Goal: Task Accomplishment & Management: Use online tool/utility

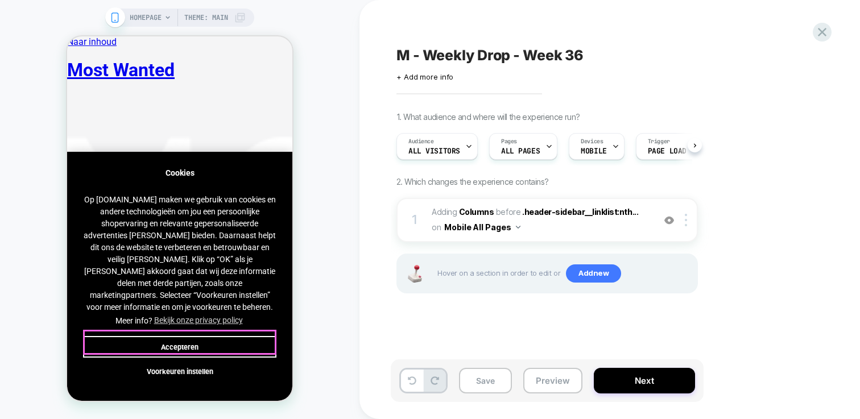
click at [198, 343] on button "Accepteren" at bounding box center [179, 347] width 193 height 22
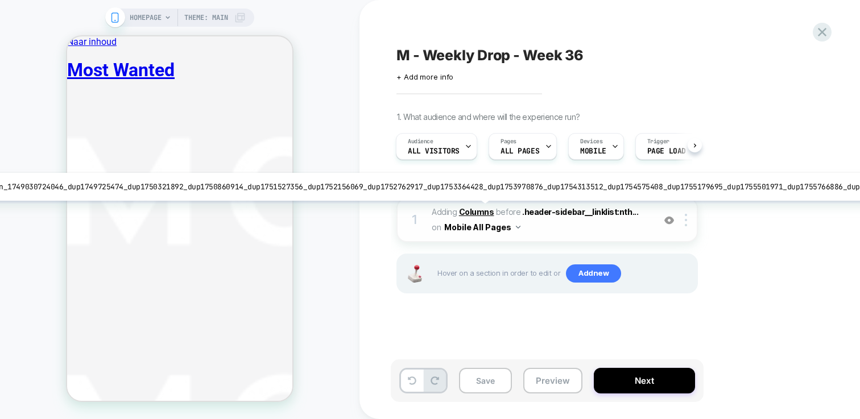
click at [471, 209] on b "Columns" at bounding box center [476, 212] width 35 height 10
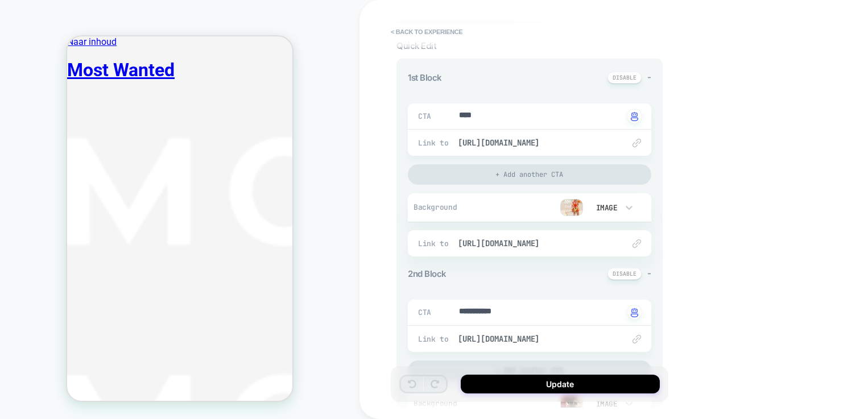
scroll to position [209, 0]
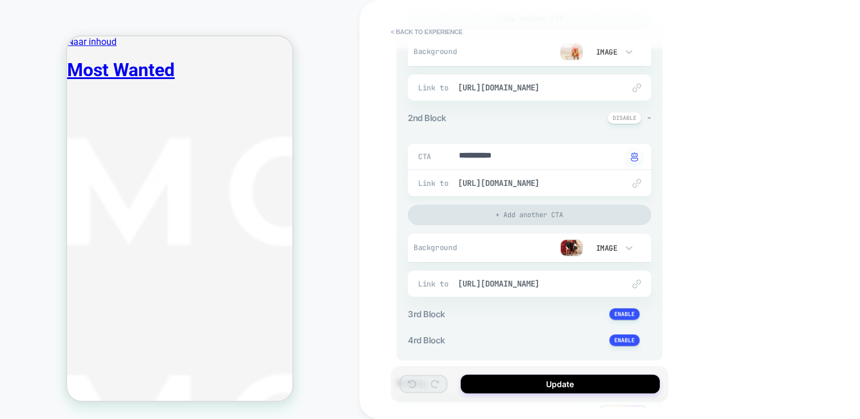
click at [579, 246] on img at bounding box center [572, 248] width 23 height 17
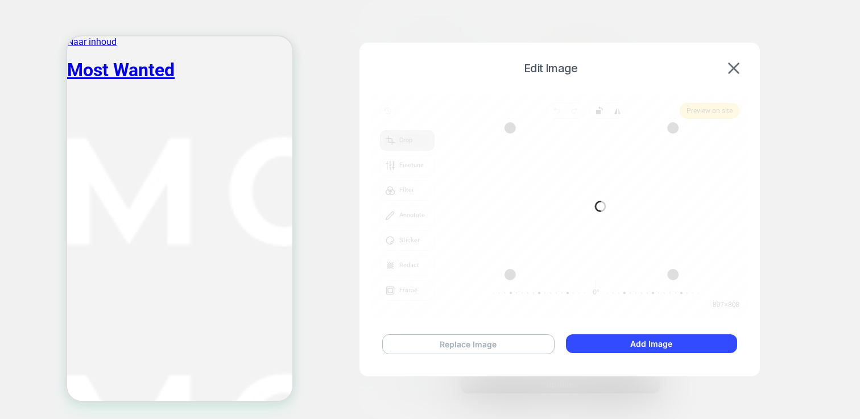
click at [490, 337] on button "Replace Image" at bounding box center [468, 345] width 172 height 20
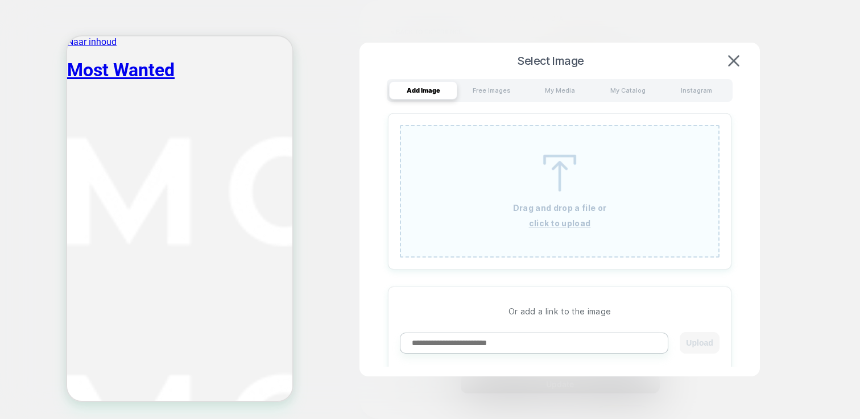
click at [551, 196] on div "Drag and drop a file or click to upload" at bounding box center [560, 191] width 320 height 133
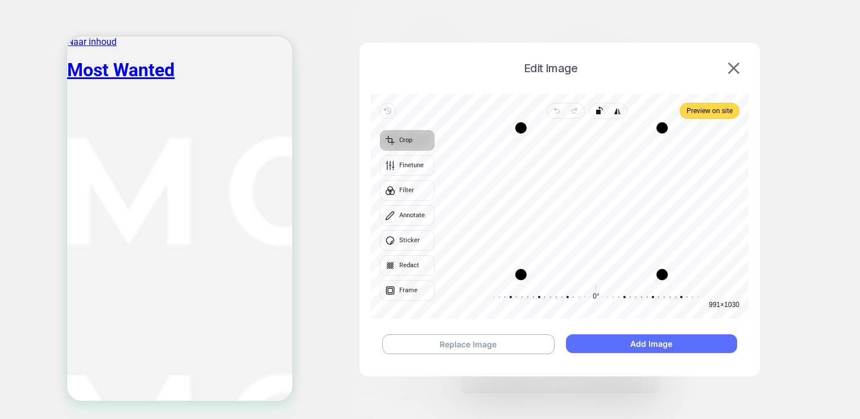
click at [654, 345] on button "Add Image" at bounding box center [651, 344] width 171 height 19
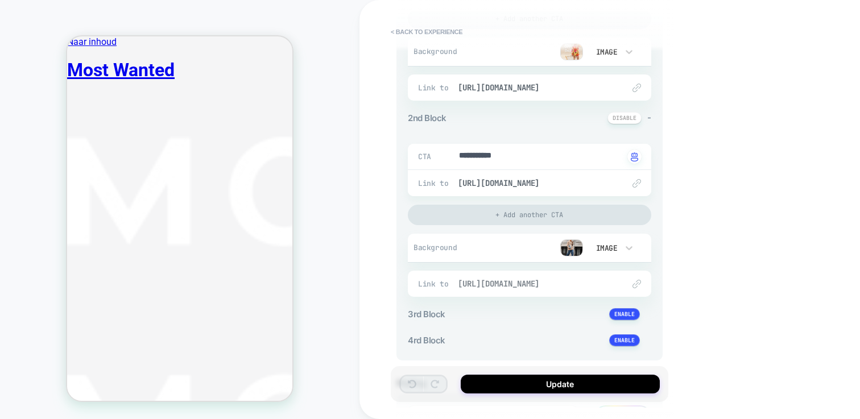
click at [0, 0] on span "[URL][DOMAIN_NAME]" at bounding box center [0, 0] width 0 height 0
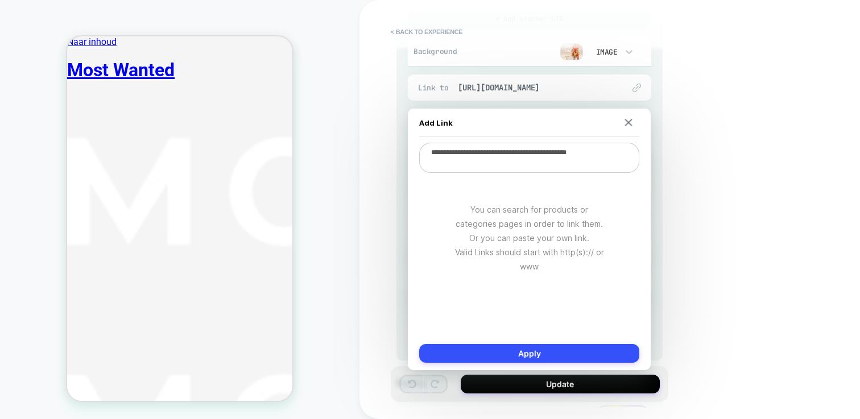
click at [0, 0] on div "**********" at bounding box center [0, 0] width 0 height 0
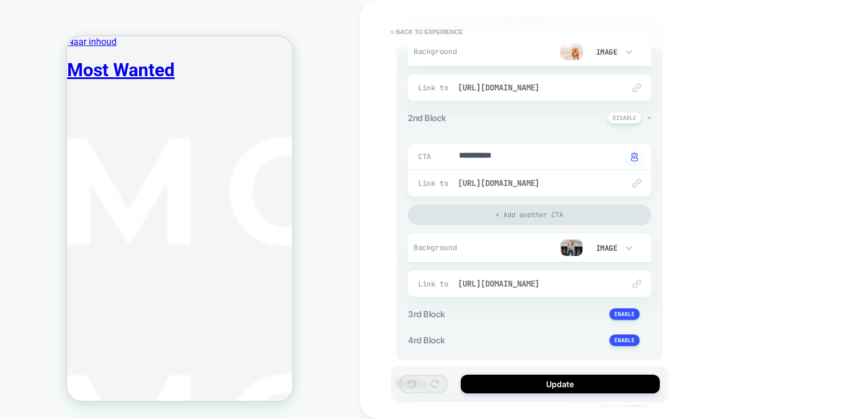
click at [605, 394] on div "Update" at bounding box center [530, 384] width 278 height 36
click at [0, 0] on button "Update" at bounding box center [0, 0] width 0 height 0
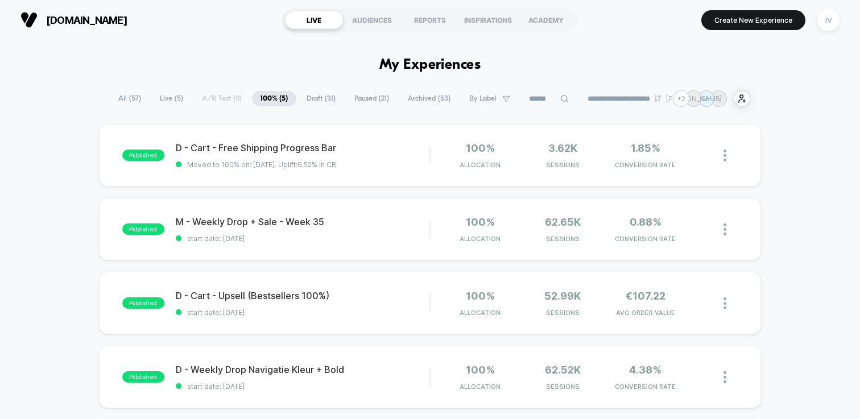
click at [303, 99] on span "Draft ( 31 )" at bounding box center [321, 98] width 46 height 15
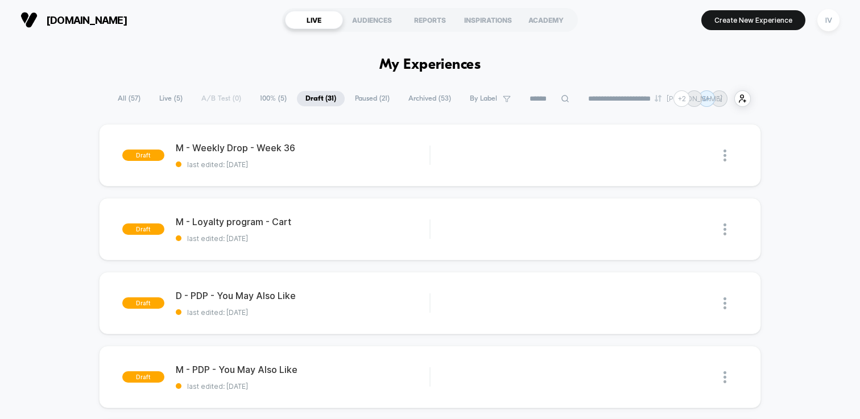
click at [265, 98] on span "100% ( 5 )" at bounding box center [274, 98] width 44 height 15
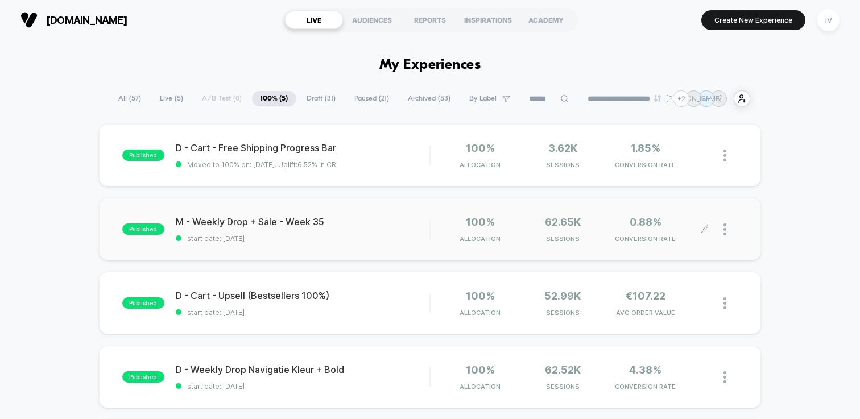
click at [722, 225] on div at bounding box center [721, 229] width 33 height 27
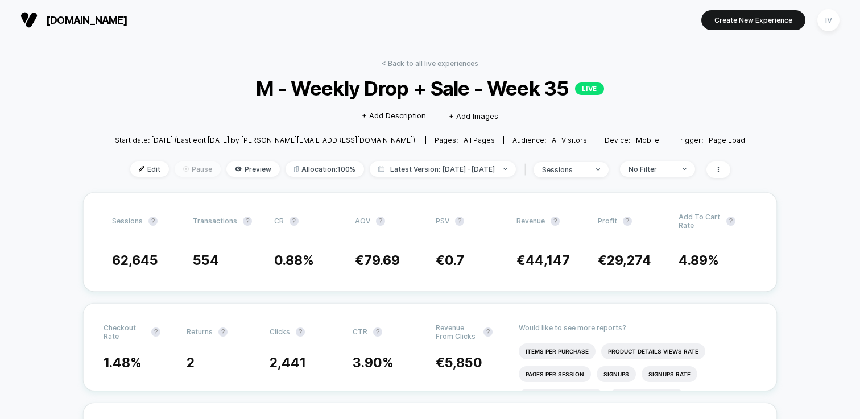
click at [190, 167] on span "Pause" at bounding box center [198, 169] width 46 height 15
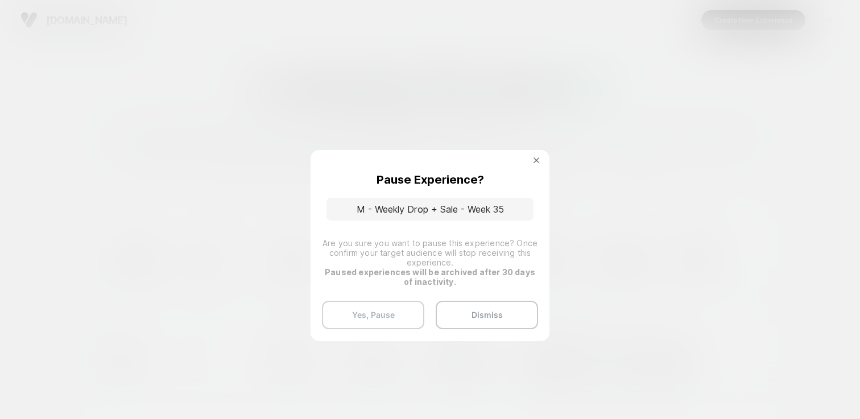
click at [381, 311] on button "Yes, Pause" at bounding box center [373, 315] width 102 height 28
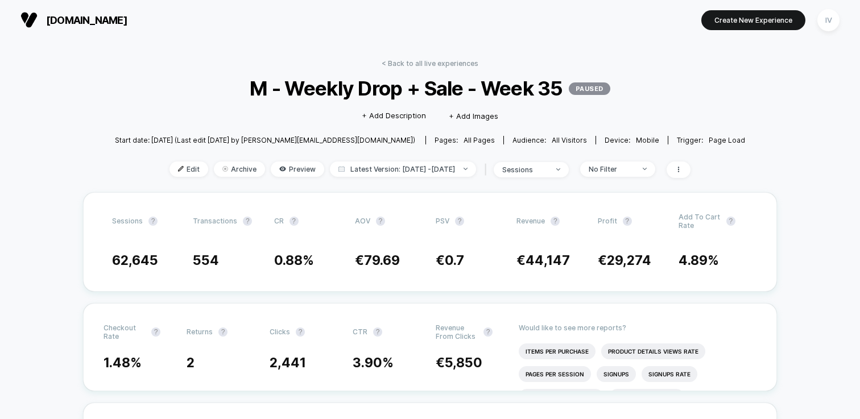
click at [450, 68] on div "< Back to all live experiences M - Weekly Drop + Sale - Week 35 PAUSED Click to…" at bounding box center [430, 125] width 631 height 133
click at [449, 63] on link "< Back to all live experiences" at bounding box center [430, 63] width 97 height 9
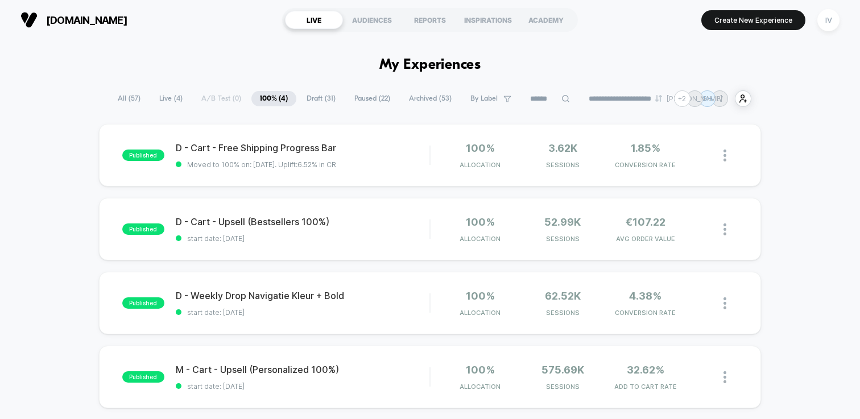
click at [311, 100] on span "Draft ( 31 )" at bounding box center [321, 98] width 46 height 15
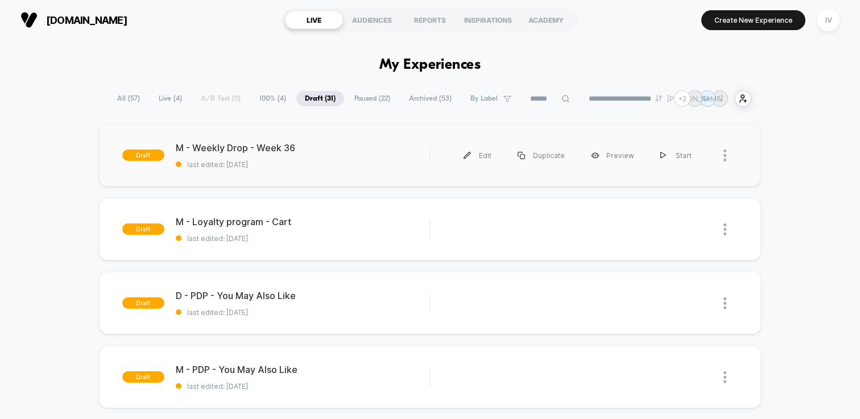
click at [329, 170] on div "draft M - Weekly Drop - Week 36 last edited: [DATE] Edit Duplicate Preview Start" at bounding box center [430, 155] width 662 height 63
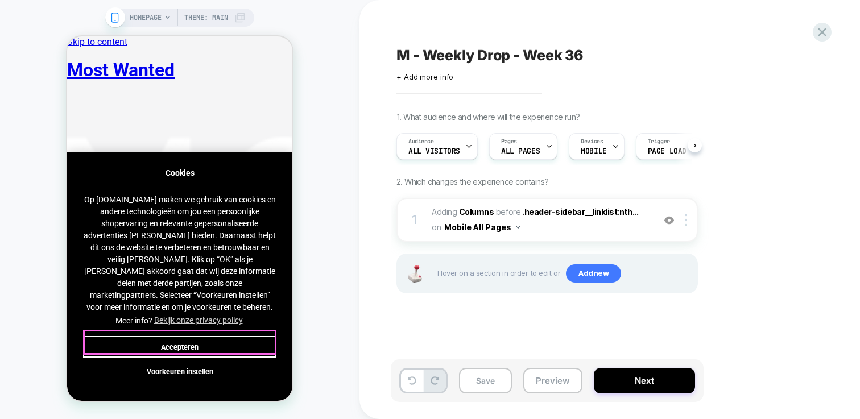
click at [228, 336] on button "Accepteren" at bounding box center [179, 347] width 193 height 22
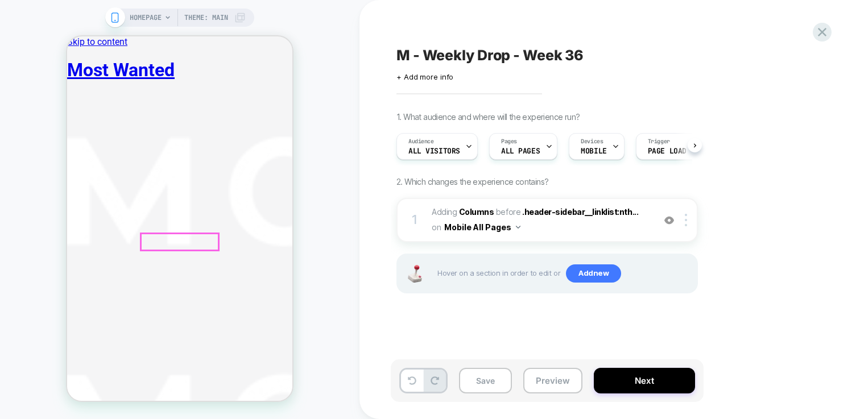
scroll to position [0, 1]
click at [479, 207] on b "Columns" at bounding box center [476, 212] width 35 height 10
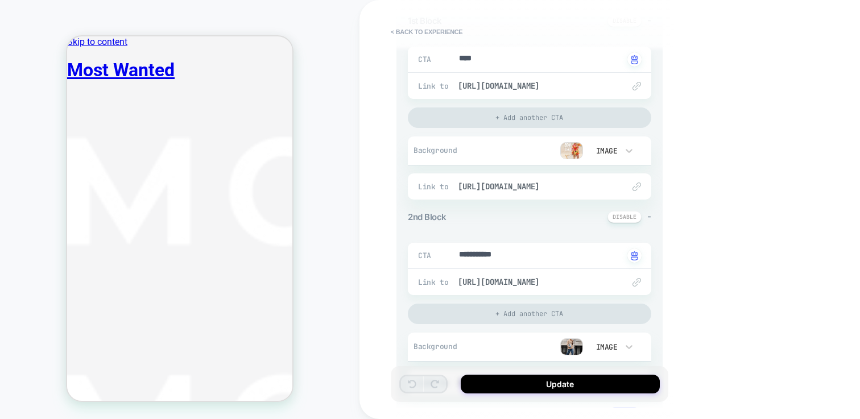
scroll to position [232, 0]
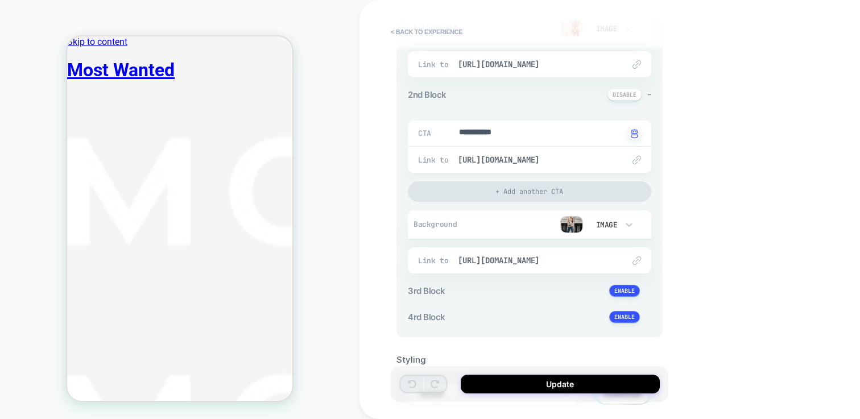
click at [572, 220] on img at bounding box center [572, 224] width 23 height 17
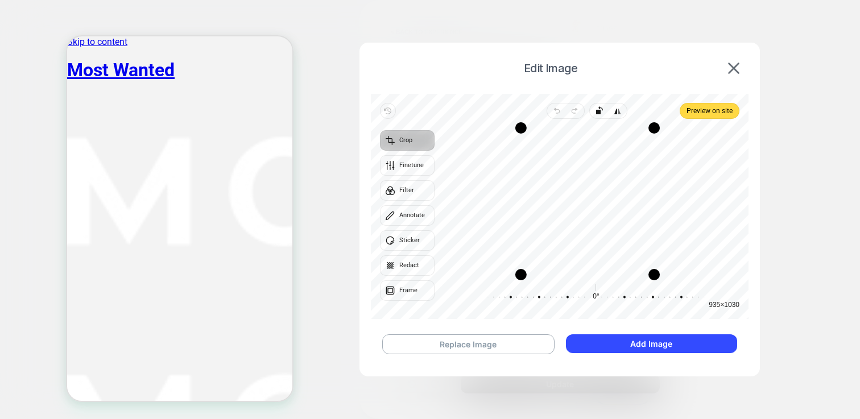
drag, startPoint x: 662, startPoint y: 184, endPoint x: 654, endPoint y: 184, distance: 8.0
click at [654, 184] on div "Drag edge r" at bounding box center [654, 201] width 11 height 147
click at [704, 114] on span "Preview on site" at bounding box center [710, 111] width 46 height 14
click at [658, 164] on div "Drag edge r" at bounding box center [657, 201] width 11 height 147
click at [703, 110] on span "Preview on site" at bounding box center [710, 111] width 46 height 14
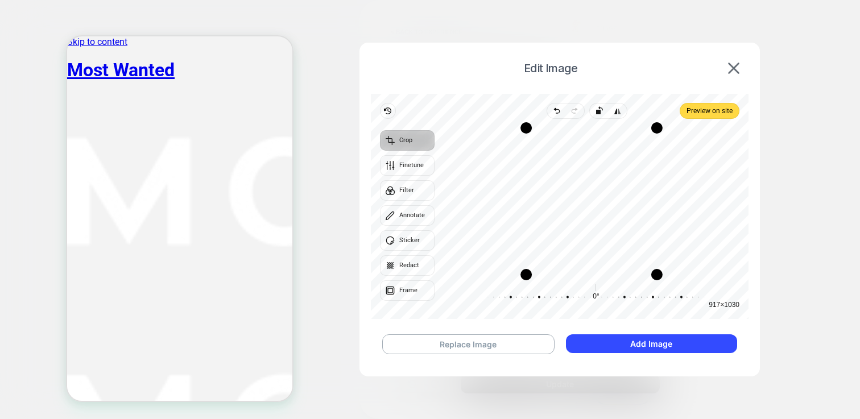
click at [656, 204] on div "Drag edge r" at bounding box center [657, 201] width 11 height 147
click at [709, 116] on span "Preview on site" at bounding box center [710, 111] width 46 height 14
click at [652, 348] on button "Add Image" at bounding box center [651, 344] width 171 height 19
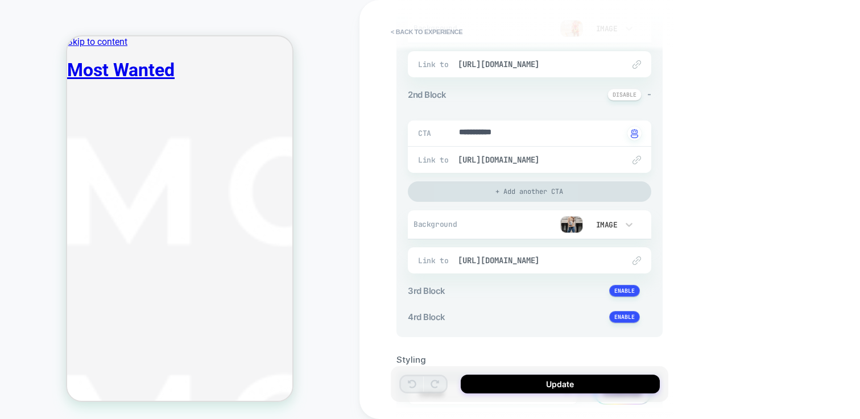
scroll to position [134, 0]
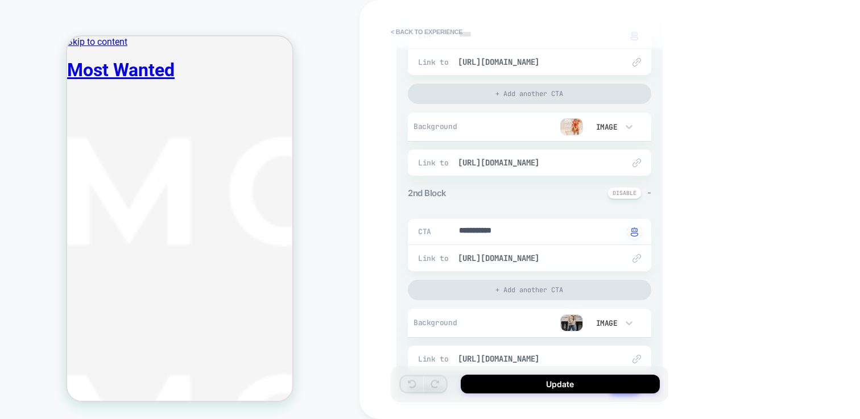
click at [647, 192] on div "-" at bounding box center [630, 193] width 44 height 12
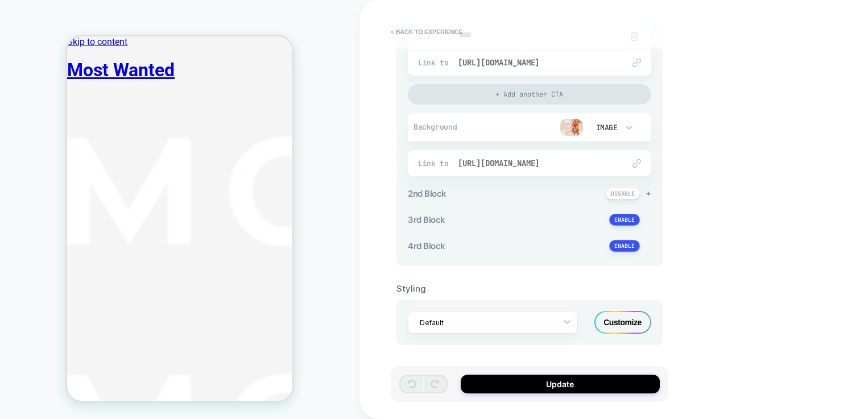
scroll to position [132, 0]
drag, startPoint x: 544, startPoint y: 196, endPoint x: 552, endPoint y: 134, distance: 62.0
click at [552, 134] on div "**********" at bounding box center [530, 124] width 244 height 263
click at [632, 317] on div "Customize" at bounding box center [623, 323] width 57 height 23
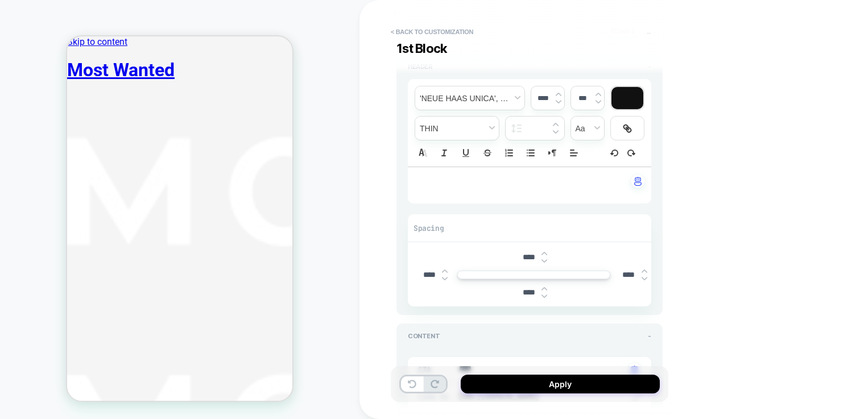
scroll to position [0, 0]
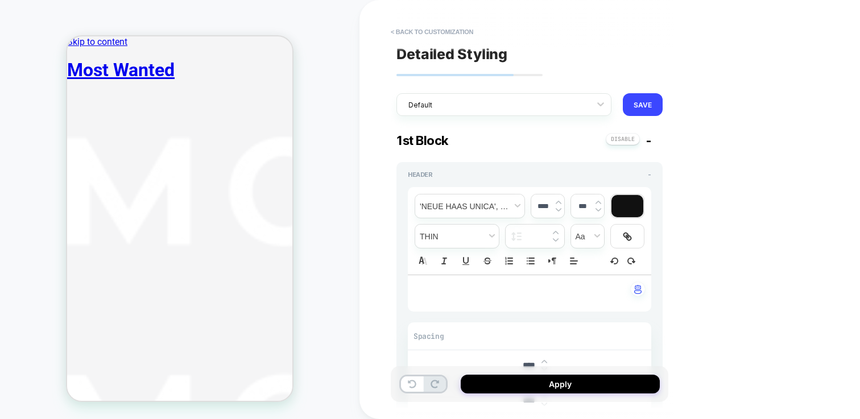
click at [649, 145] on span "-" at bounding box center [649, 140] width 6 height 15
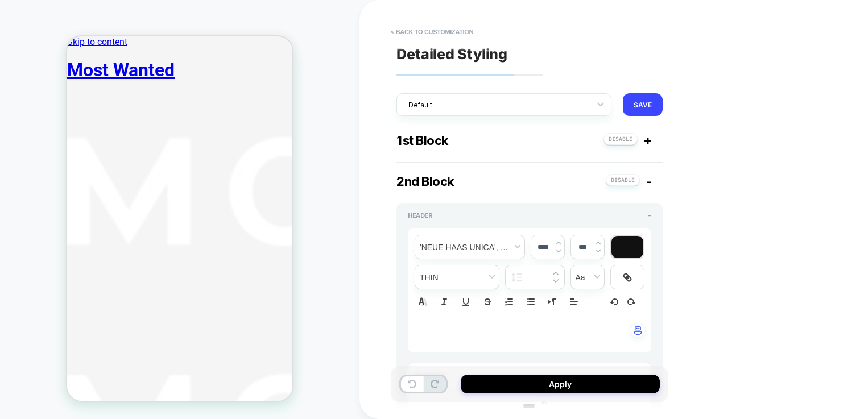
click at [650, 181] on span "-" at bounding box center [649, 181] width 6 height 15
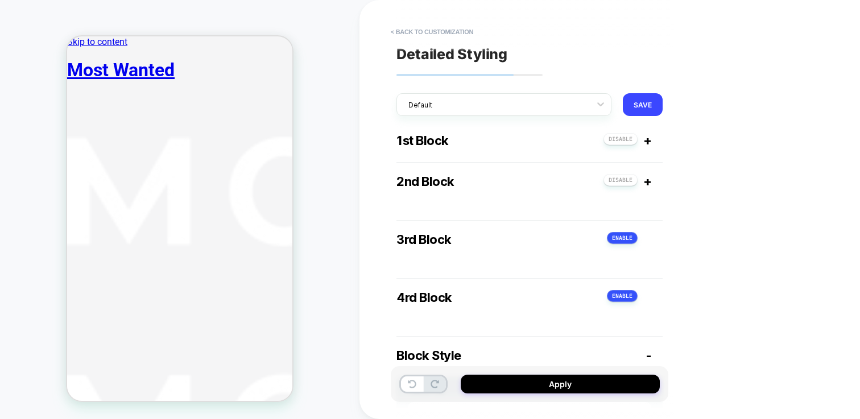
drag, startPoint x: 571, startPoint y: 183, endPoint x: 566, endPoint y: 131, distance: 52.0
click at [566, 131] on div "**********" at bounding box center [530, 209] width 278 height 397
drag, startPoint x: 456, startPoint y: 143, endPoint x: 455, endPoint y: 192, distance: 49.5
click at [432, 144] on span "1st Block" at bounding box center [423, 140] width 52 height 15
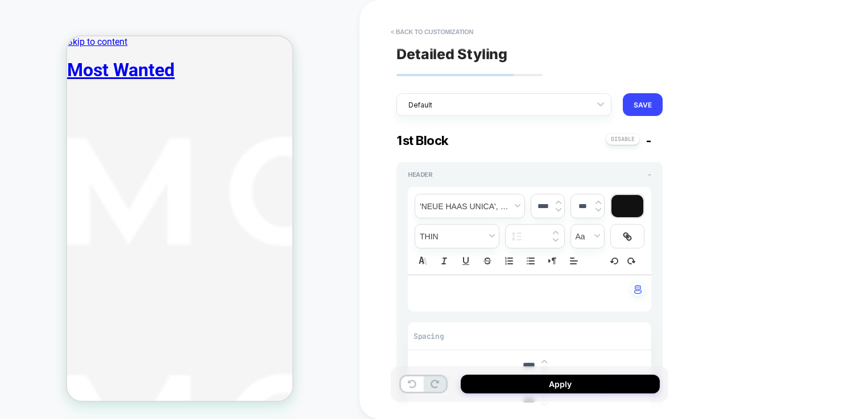
click at [649, 143] on span "-" at bounding box center [649, 140] width 6 height 15
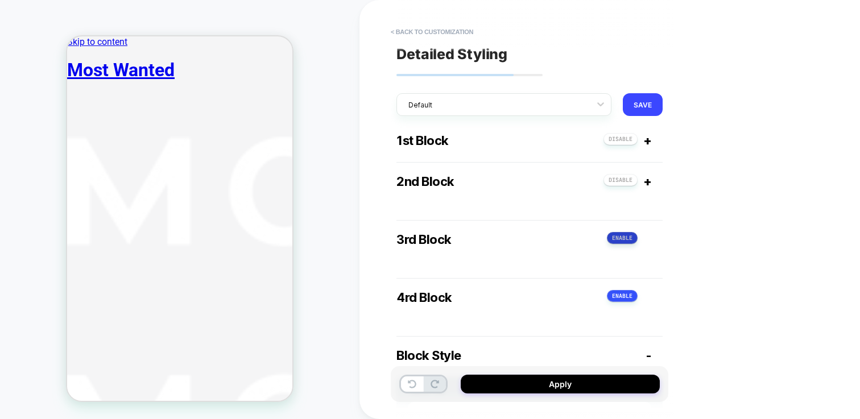
click at [623, 241] on button at bounding box center [622, 238] width 31 height 12
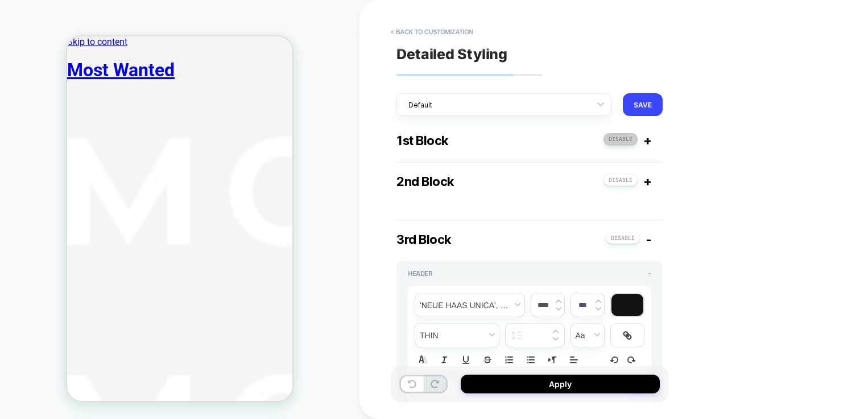
click at [624, 137] on button at bounding box center [621, 139] width 34 height 12
click at [623, 139] on button at bounding box center [622, 139] width 31 height 12
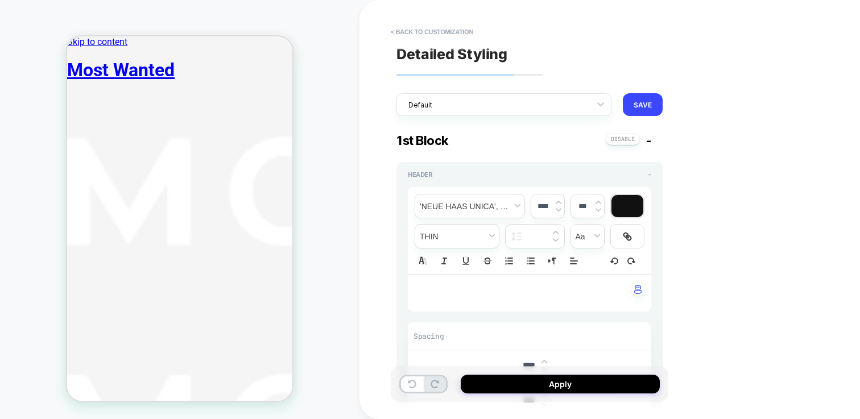
click at [653, 140] on div "1st Block -" at bounding box center [530, 140] width 266 height 15
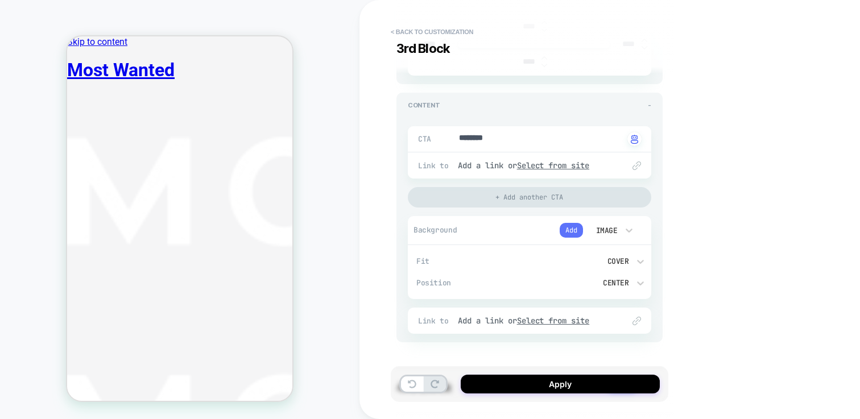
scroll to position [439, 0]
click at [574, 229] on button "Add" at bounding box center [571, 230] width 23 height 15
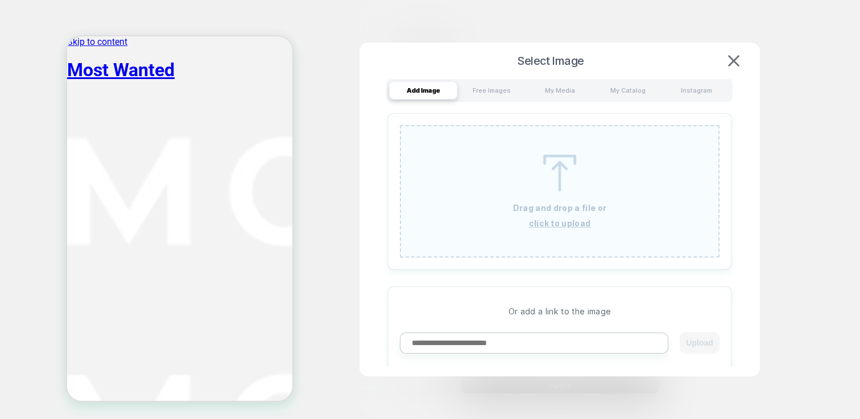
click at [570, 203] on div "Drag and drop a file or click to upload" at bounding box center [560, 191] width 320 height 133
click at [561, 92] on div "My Media" at bounding box center [560, 90] width 68 height 18
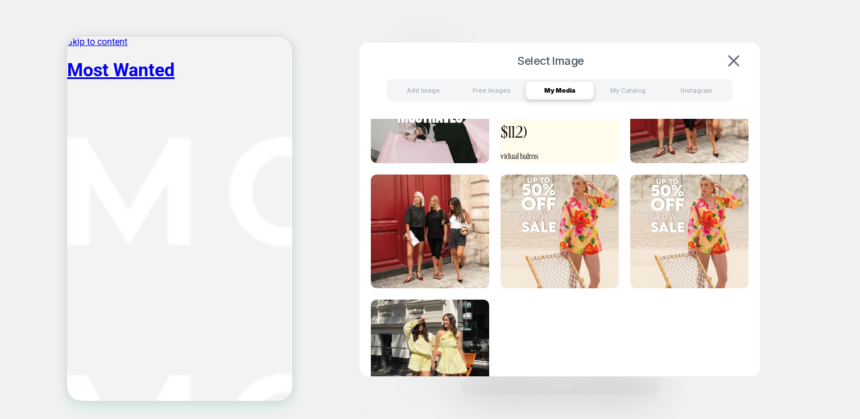
scroll to position [195, 0]
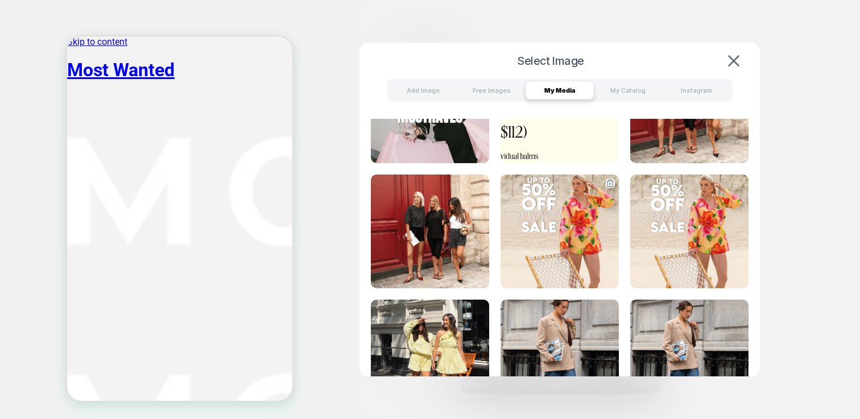
click at [547, 209] on img at bounding box center [560, 232] width 118 height 114
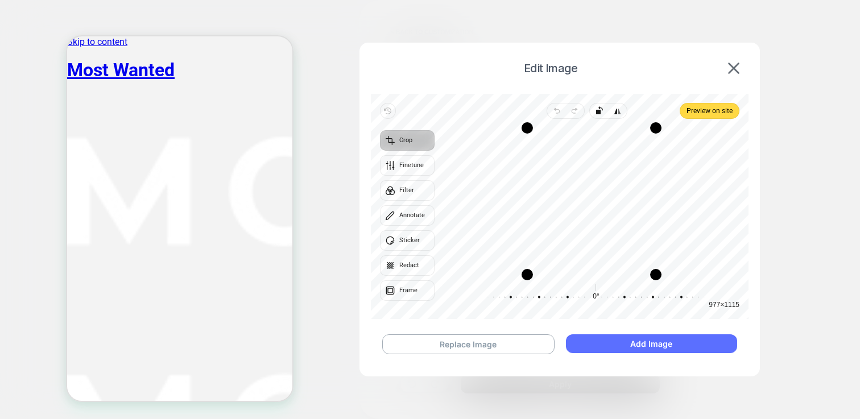
click at [630, 351] on button "Add Image" at bounding box center [651, 344] width 171 height 19
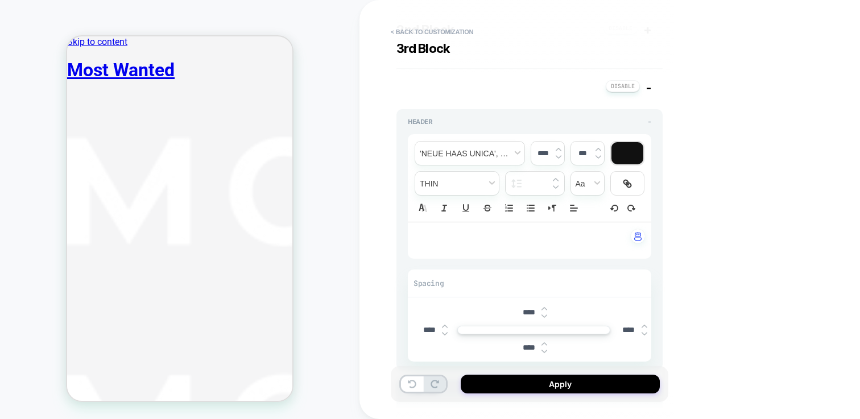
scroll to position [0, 0]
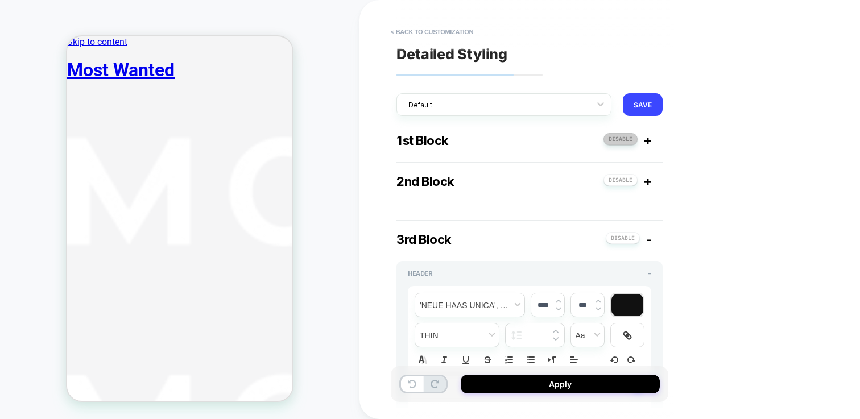
click at [619, 140] on button at bounding box center [621, 139] width 34 height 12
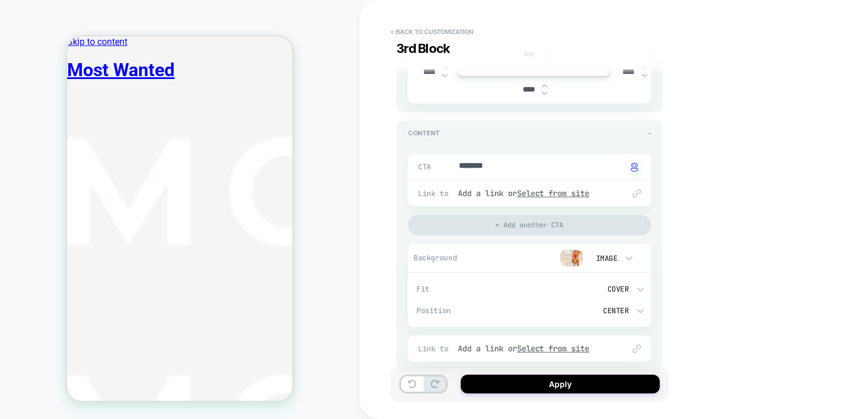
scroll to position [410, 0]
type textarea "*"
drag, startPoint x: 511, startPoint y: 170, endPoint x: 432, endPoint y: 170, distance: 78.5
type textarea "*"
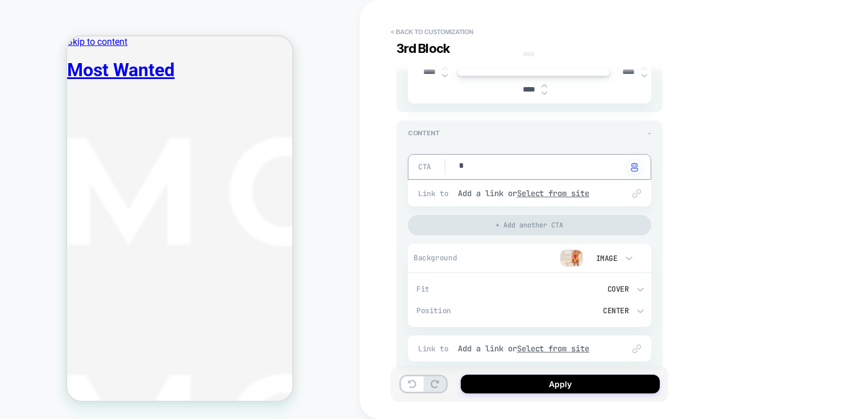
type textarea "**"
type textarea "*"
type textarea "***"
type textarea "*"
type textarea "****"
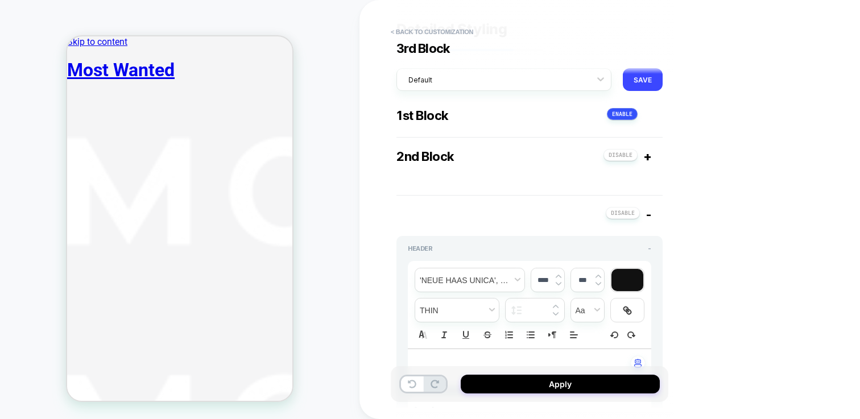
scroll to position [3, 0]
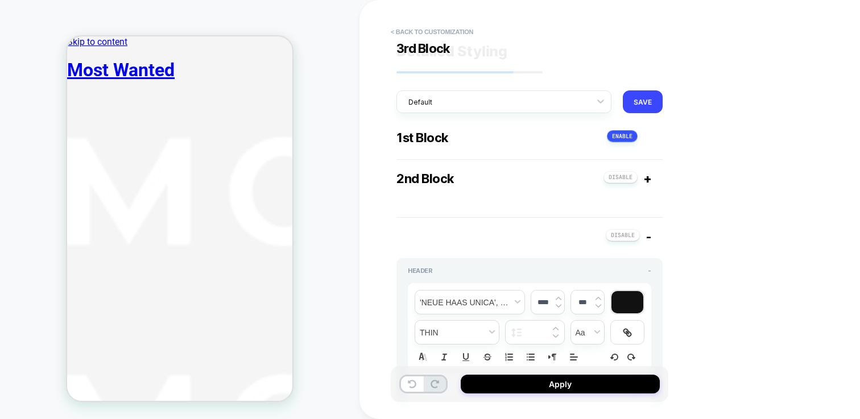
type textarea "*"
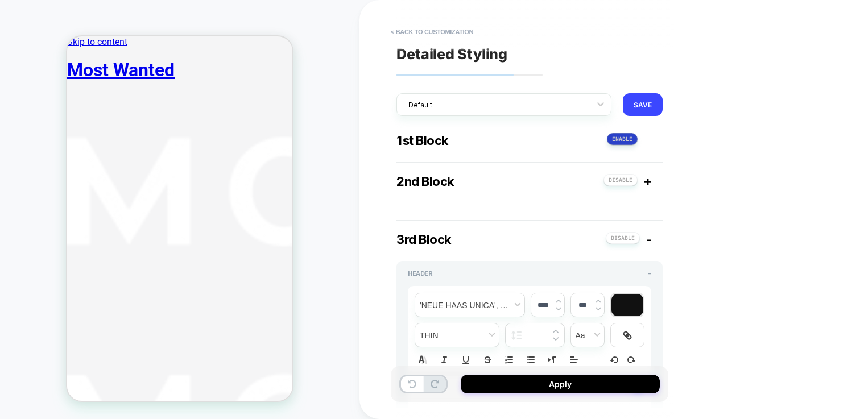
type textarea "****"
click at [620, 140] on button at bounding box center [622, 139] width 31 height 12
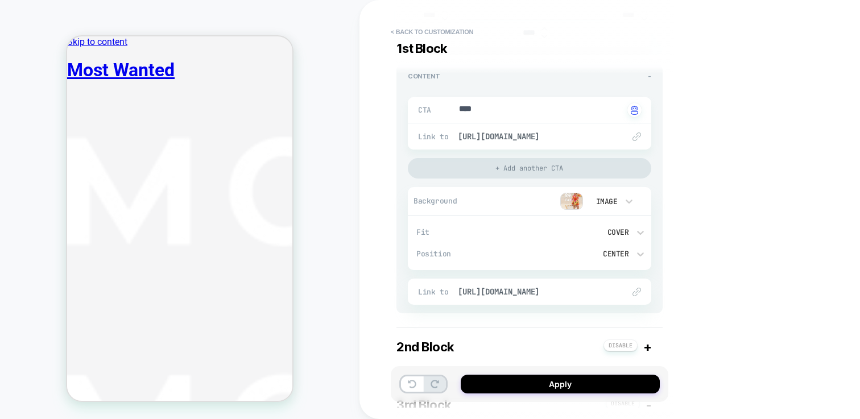
scroll to position [377, 0]
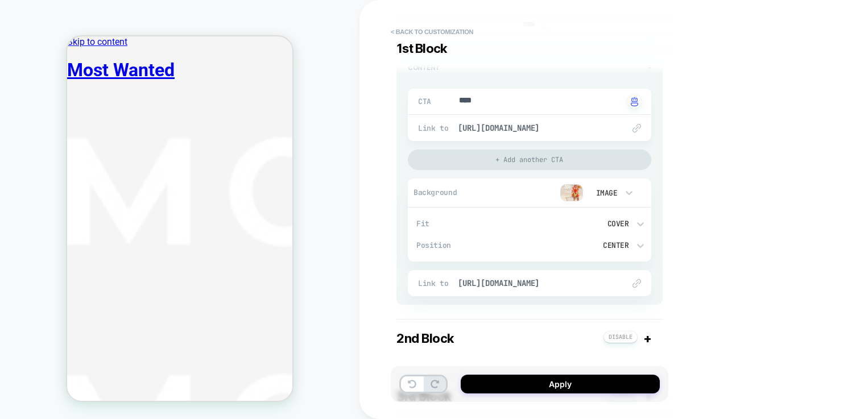
click at [571, 121] on div "Link to [URL][DOMAIN_NAME]" at bounding box center [530, 128] width 244 height 26
click at [570, 129] on span "[URL][DOMAIN_NAME]" at bounding box center [535, 128] width 155 height 10
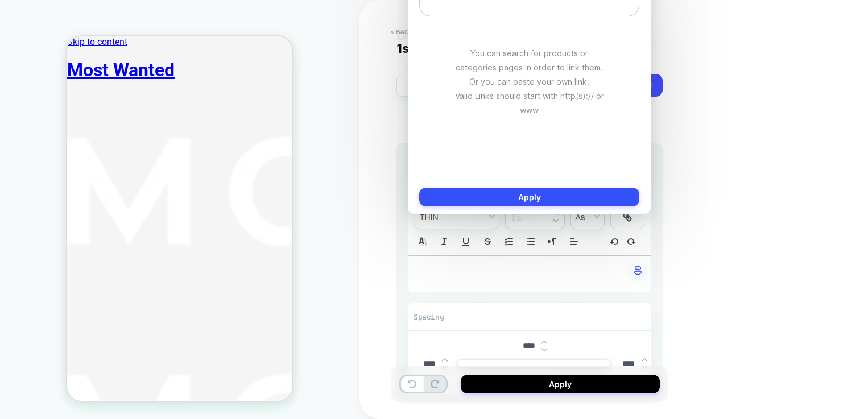
scroll to position [7, 0]
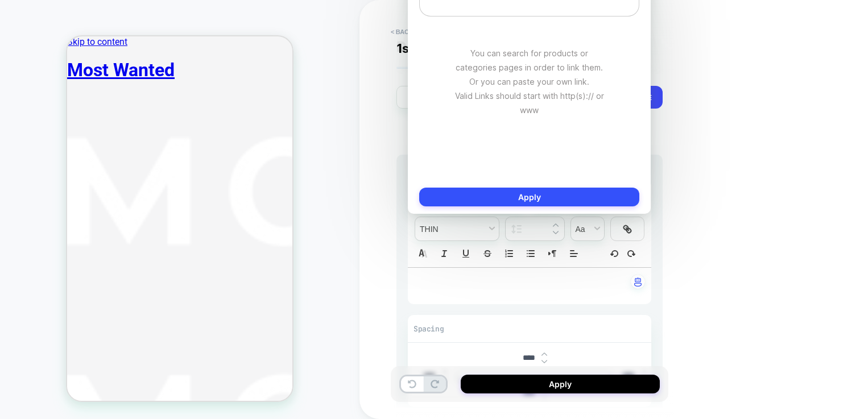
click at [504, 5] on textarea "**********" at bounding box center [529, 1] width 220 height 30
click at [708, 169] on div "**********" at bounding box center [610, 209] width 501 height 419
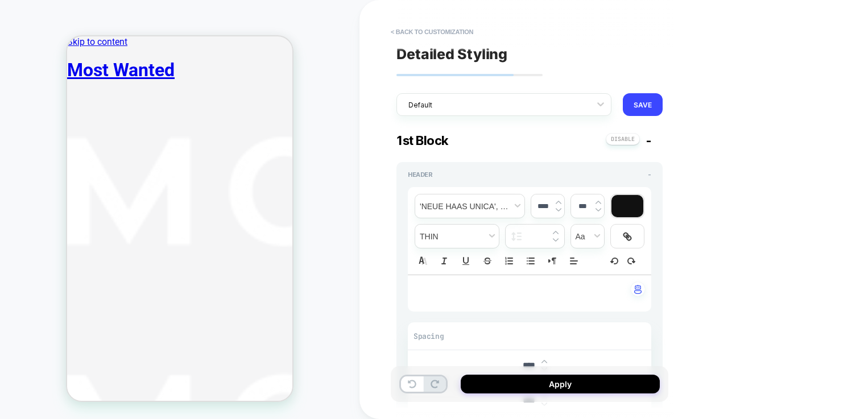
scroll to position [0, 0]
click at [623, 140] on button at bounding box center [623, 139] width 34 height 12
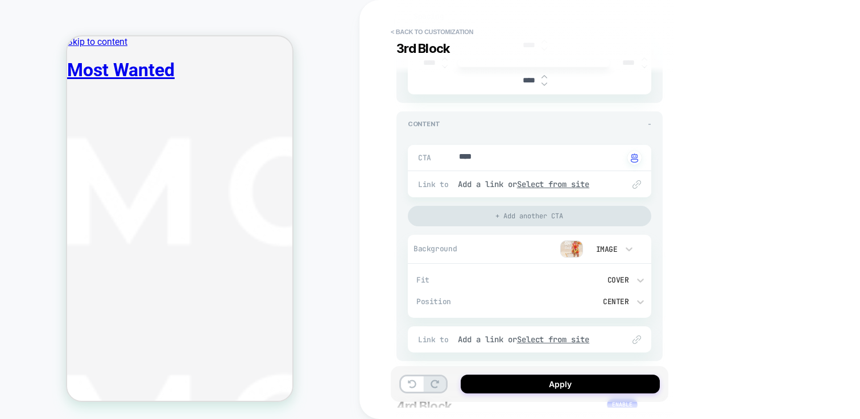
scroll to position [455, 0]
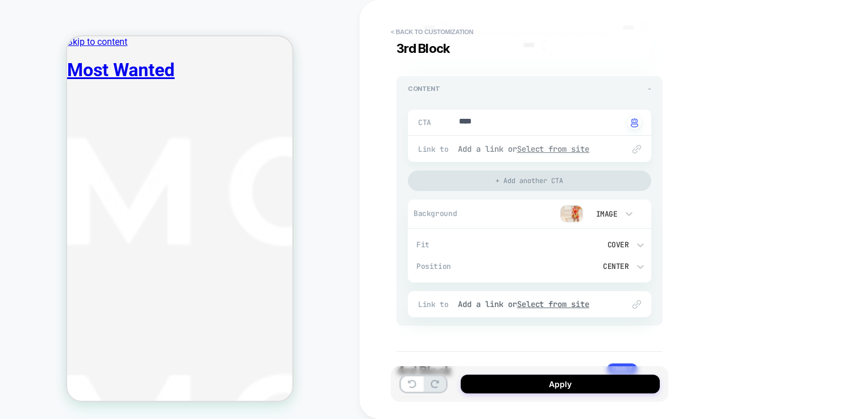
click at [545, 149] on u "Select from site" at bounding box center [553, 149] width 73 height 10
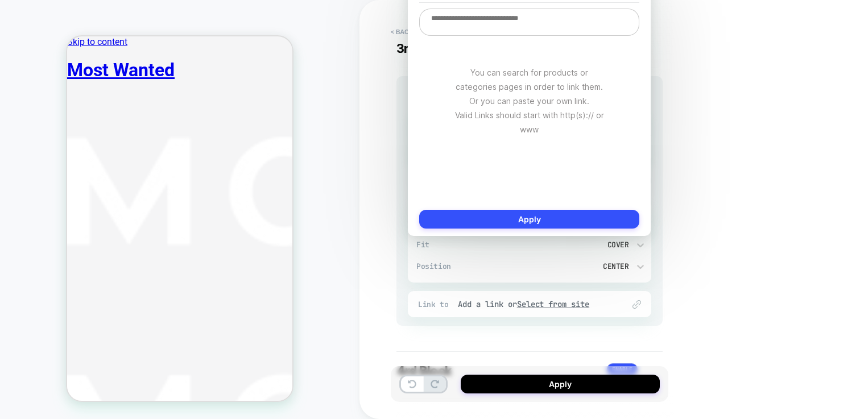
click at [513, 33] on textarea at bounding box center [529, 22] width 220 height 27
paste textarea "**********"
type textarea "*"
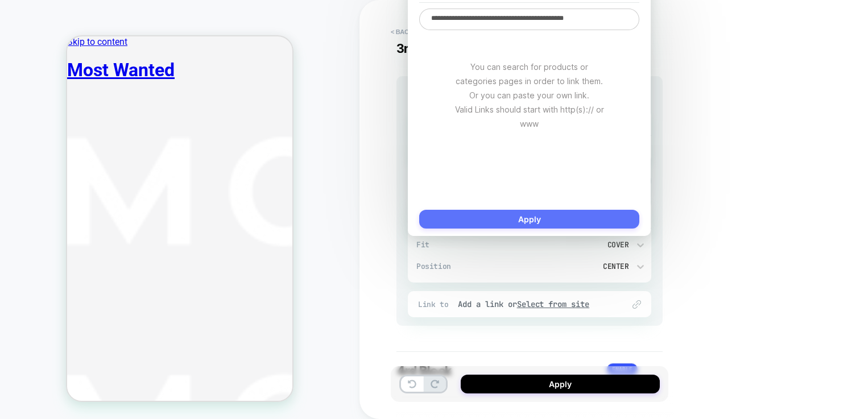
type textarea "**********"
click at [545, 224] on button "Apply" at bounding box center [529, 219] width 220 height 19
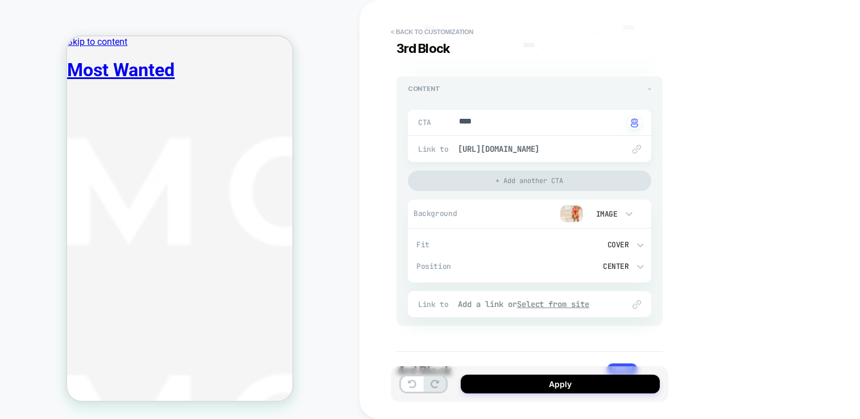
click at [554, 308] on u "Select from site" at bounding box center [553, 304] width 73 height 10
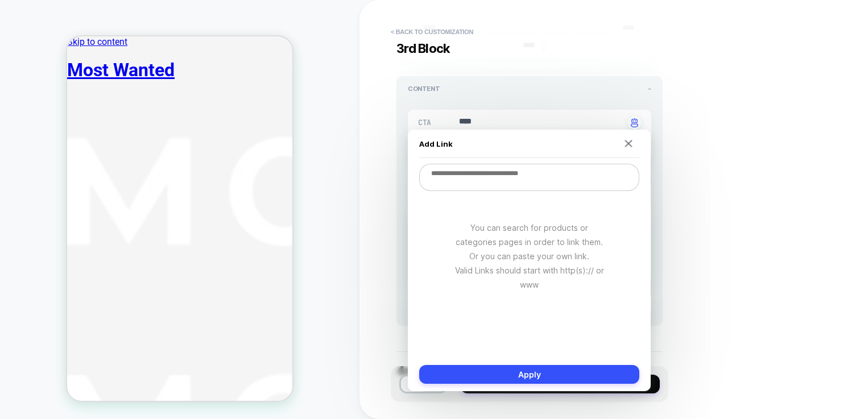
click at [521, 182] on textarea at bounding box center [529, 177] width 220 height 27
paste textarea "**********"
type textarea "*"
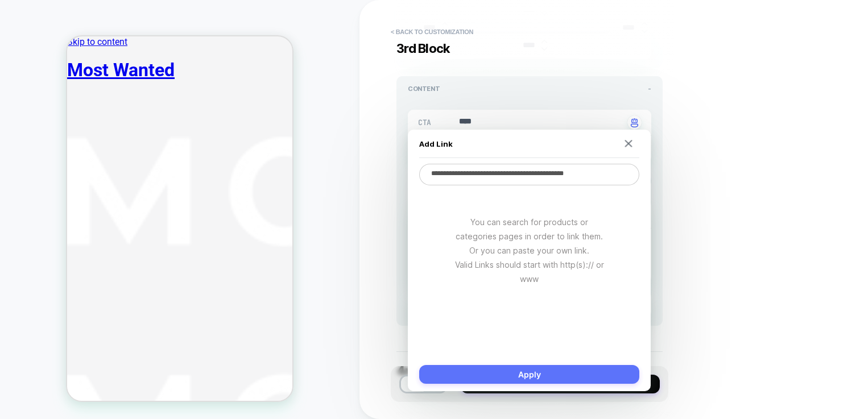
type textarea "**********"
click at [579, 379] on button "Apply" at bounding box center [529, 374] width 220 height 19
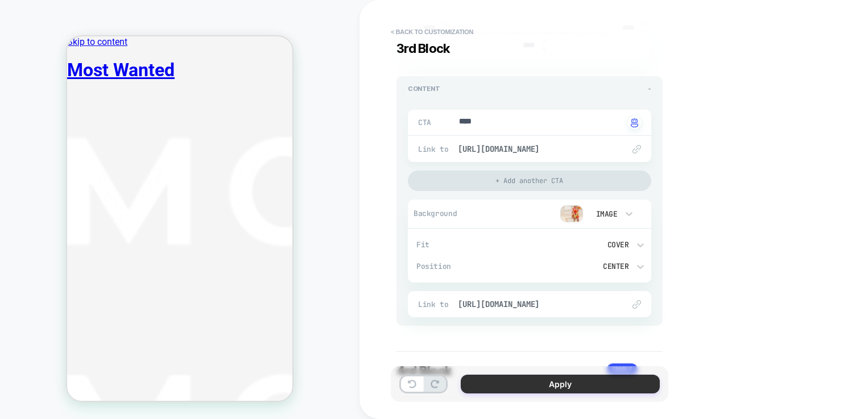
click at [566, 390] on button "Apply" at bounding box center [560, 384] width 199 height 19
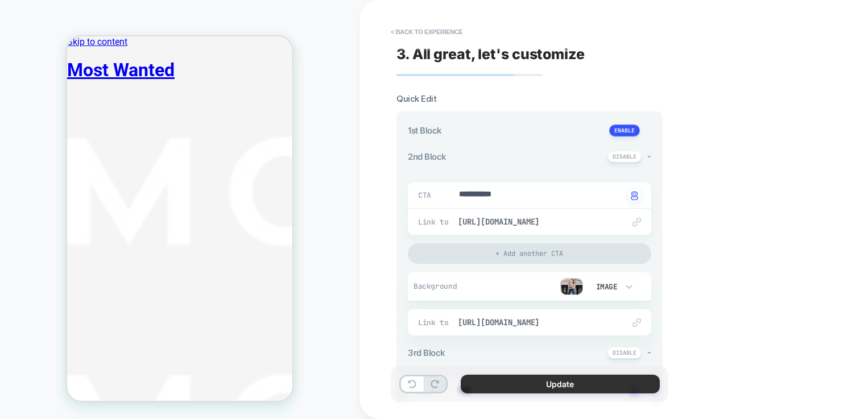
click at [512, 388] on button "Update" at bounding box center [560, 384] width 199 height 19
type textarea "*"
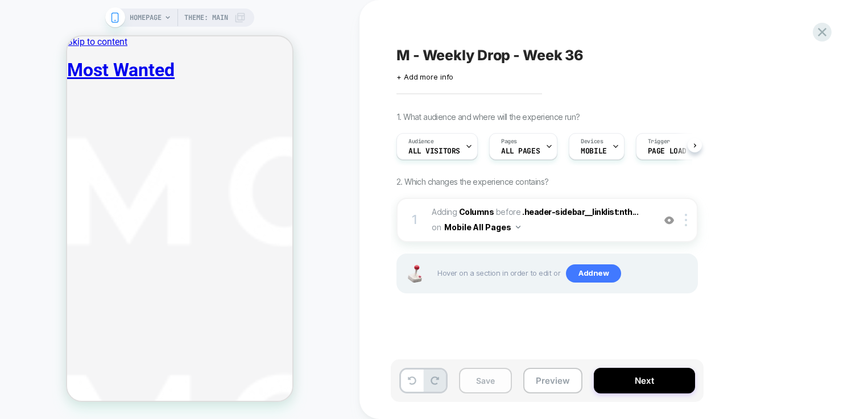
click at [484, 384] on button "Save" at bounding box center [485, 381] width 53 height 26
click at [638, 387] on button "Next" at bounding box center [644, 381] width 101 height 26
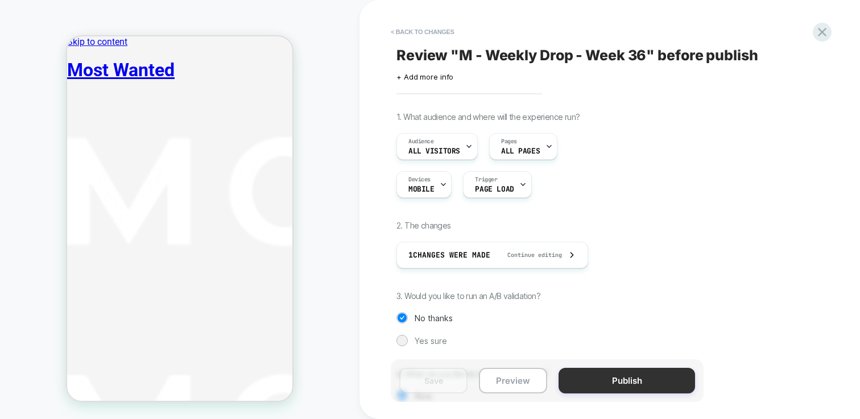
click at [623, 382] on button "Publish" at bounding box center [627, 381] width 137 height 26
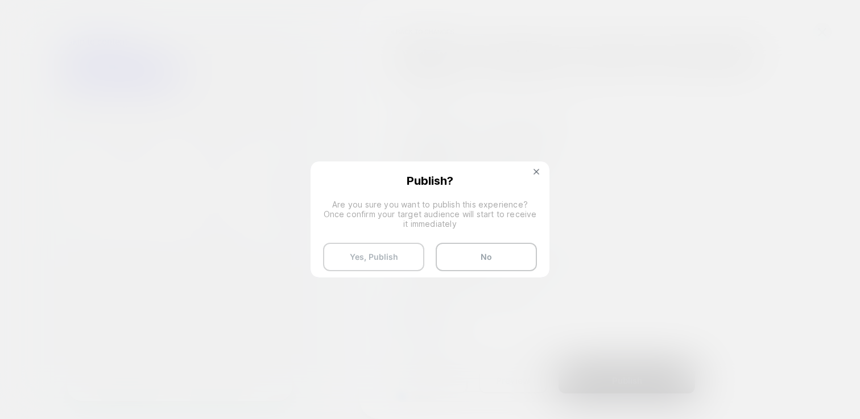
click at [417, 255] on button "Yes, Publish" at bounding box center [373, 257] width 101 height 28
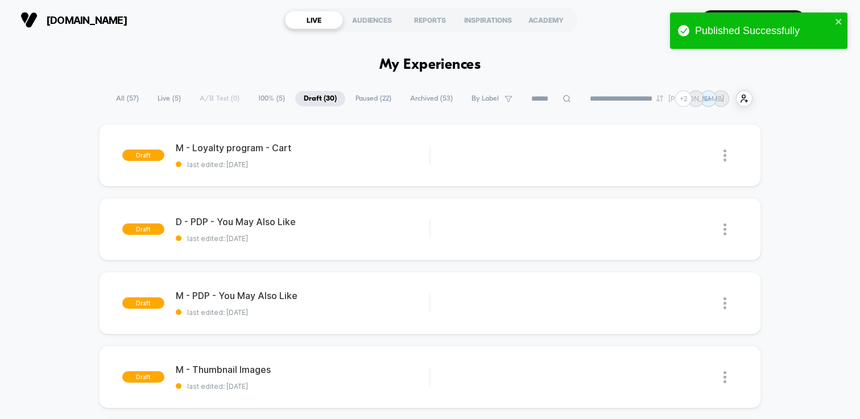
click at [254, 98] on span "100% ( 5 )" at bounding box center [272, 98] width 44 height 15
